Goal: Information Seeking & Learning: Learn about a topic

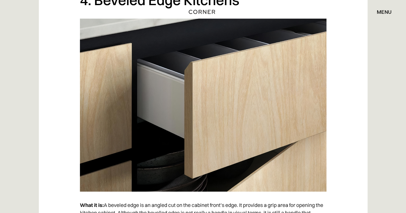
scroll to position [1316, 0]
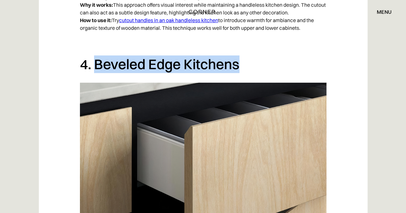
drag, startPoint x: 248, startPoint y: 65, endPoint x: 98, endPoint y: 66, distance: 150.6
click at [98, 66] on h2 "4. Beveled Edge Kitchens" at bounding box center [203, 65] width 247 height 18
copy h2 "Beveled Edge Kitchens"
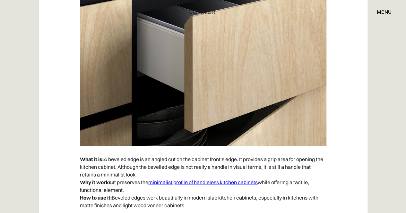
scroll to position [1477, 0]
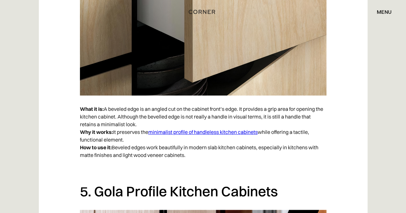
click at [180, 121] on p "What it is: A beveled edge is an angled cut on the cabinet front’s edge. It pro…" at bounding box center [203, 132] width 247 height 60
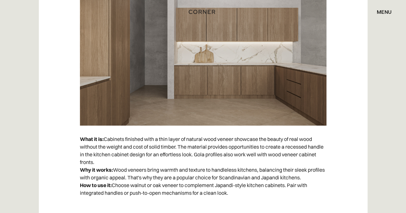
scroll to position [3788, 0]
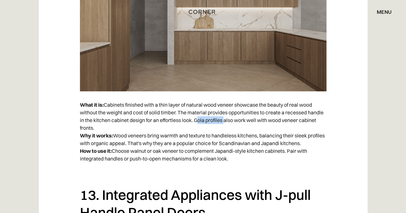
drag, startPoint x: 224, startPoint y: 122, endPoint x: 196, endPoint y: 122, distance: 27.6
click at [196, 122] on p "What it is: Cabinets finished with a thin layer of natural wood veneer showcase…" at bounding box center [203, 132] width 247 height 68
copy p "Gola profiles"
click at [287, 133] on p "What it is: Cabinets finished with a thin layer of natural wood veneer showcase…" at bounding box center [203, 132] width 247 height 68
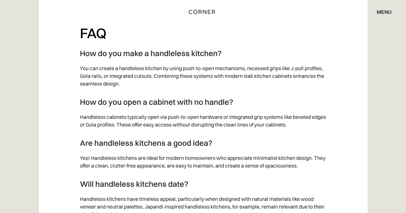
scroll to position [6420, 0]
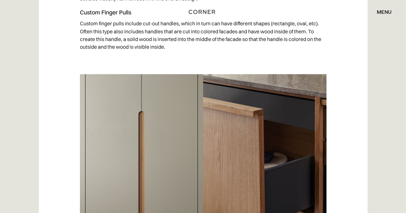
scroll to position [1958, 0]
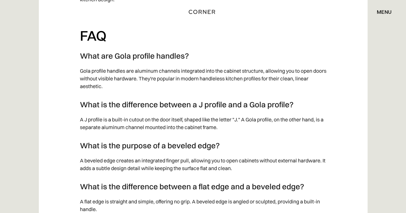
scroll to position [2664, 0]
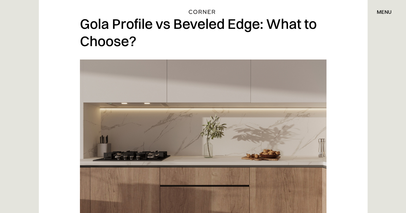
scroll to position [2183, 0]
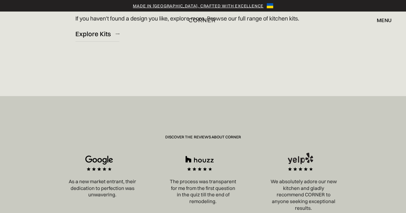
scroll to position [1156, 0]
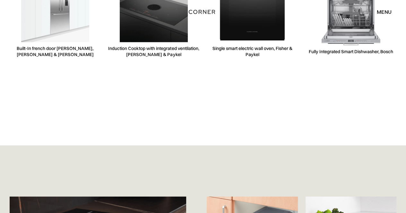
scroll to position [2022, 0]
